Goal: Task Accomplishment & Management: Use online tool/utility

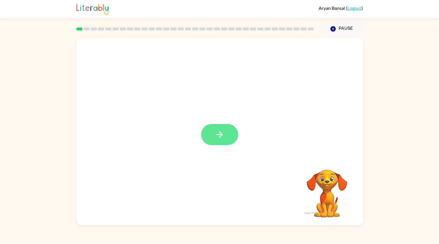
click at [207, 131] on button "button" at bounding box center [219, 134] width 37 height 21
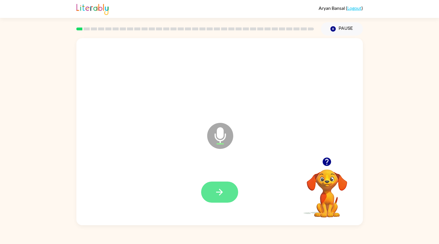
click at [213, 187] on button "button" at bounding box center [219, 192] width 37 height 21
click at [218, 199] on button "button" at bounding box center [219, 192] width 37 height 21
click at [219, 193] on icon "button" at bounding box center [219, 192] width 10 height 10
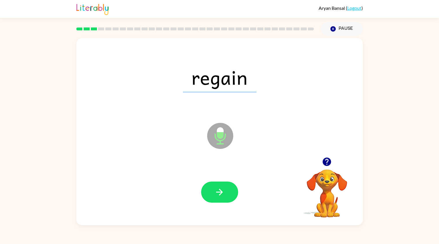
click at [219, 193] on icon "button" at bounding box center [219, 192] width 10 height 10
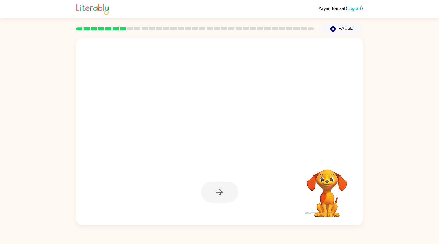
click at [219, 193] on div at bounding box center [219, 192] width 37 height 21
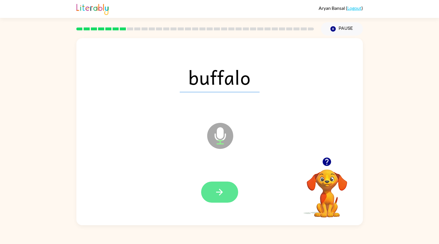
click at [220, 186] on button "button" at bounding box center [219, 192] width 37 height 21
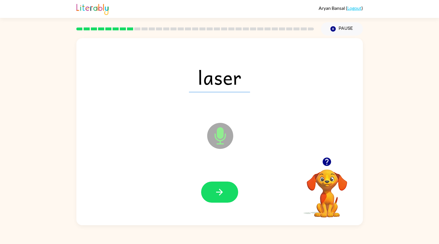
click at [220, 186] on button "button" at bounding box center [219, 192] width 37 height 21
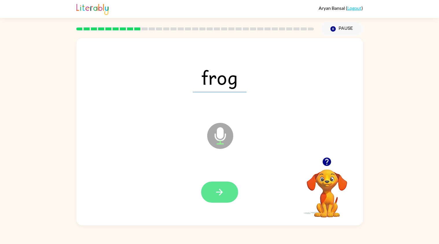
click at [219, 186] on button "button" at bounding box center [219, 192] width 37 height 21
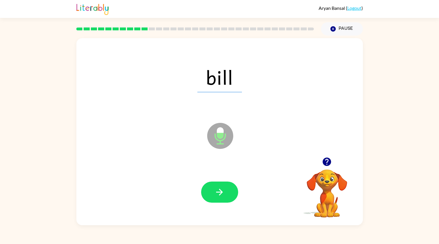
click at [219, 186] on button "button" at bounding box center [219, 192] width 37 height 21
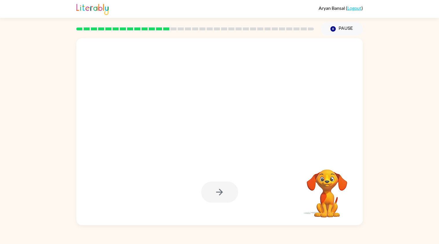
click at [219, 186] on div at bounding box center [219, 192] width 37 height 21
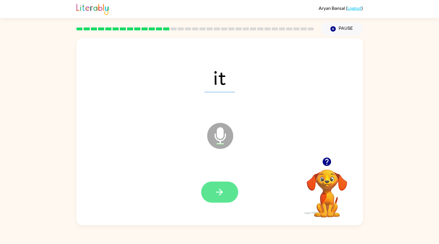
click at [220, 186] on button "button" at bounding box center [219, 192] width 37 height 21
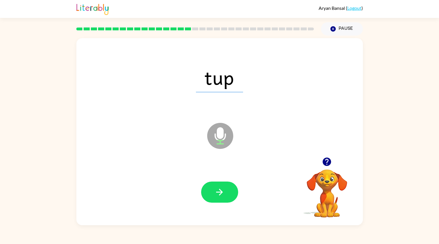
click at [208, 108] on div "Microphone The Microphone is here when it is your turn to talk" at bounding box center [205, 121] width 247 height 28
click at [220, 192] on icon "button" at bounding box center [219, 192] width 10 height 10
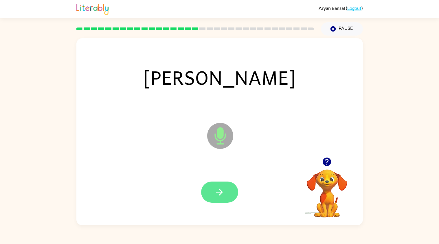
click at [217, 191] on icon "button" at bounding box center [219, 192] width 10 height 10
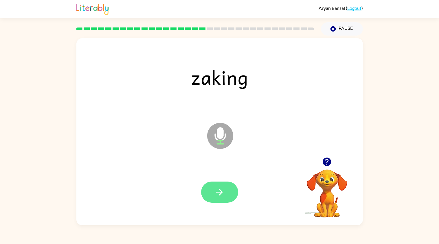
click at [213, 188] on button "button" at bounding box center [219, 192] width 37 height 21
click at [221, 199] on button "button" at bounding box center [219, 192] width 37 height 21
click at [216, 193] on icon "button" at bounding box center [219, 192] width 10 height 10
click at [209, 188] on button "button" at bounding box center [219, 192] width 37 height 21
click at [213, 185] on button "button" at bounding box center [219, 192] width 37 height 21
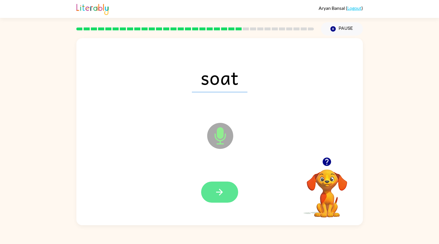
click at [221, 191] on icon "button" at bounding box center [219, 192] width 7 height 7
click at [211, 198] on button "button" at bounding box center [219, 192] width 37 height 21
click at [215, 191] on icon "button" at bounding box center [219, 192] width 10 height 10
click at [214, 192] on icon "button" at bounding box center [219, 192] width 10 height 10
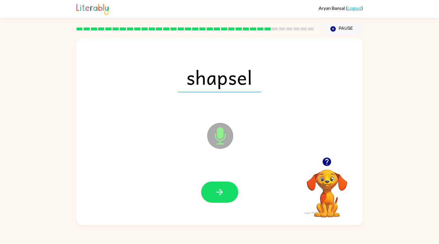
click at [214, 192] on icon "button" at bounding box center [219, 192] width 10 height 10
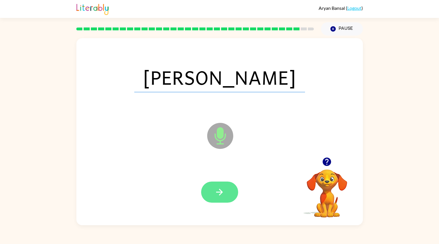
click at [219, 188] on icon "button" at bounding box center [219, 192] width 10 height 10
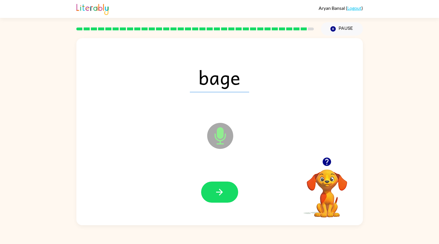
click at [219, 188] on icon "button" at bounding box center [219, 192] width 10 height 10
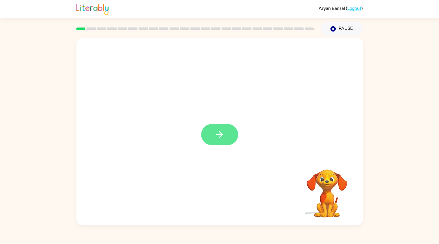
click at [211, 125] on button "button" at bounding box center [219, 134] width 37 height 21
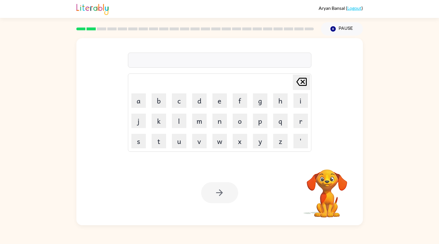
click at [276, 193] on div "Your browser must support playing .mp4 files to use Literably. Please try using…" at bounding box center [219, 192] width 286 height 65
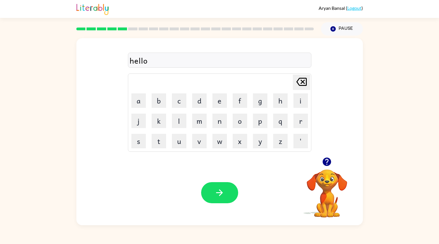
click at [238, 195] on div at bounding box center [219, 192] width 37 height 21
click at [221, 191] on icon "button" at bounding box center [219, 193] width 10 height 10
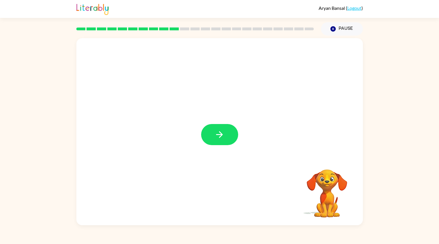
click at [220, 132] on icon "button" at bounding box center [219, 134] width 7 height 7
